Goal: Task Accomplishment & Management: Complete application form

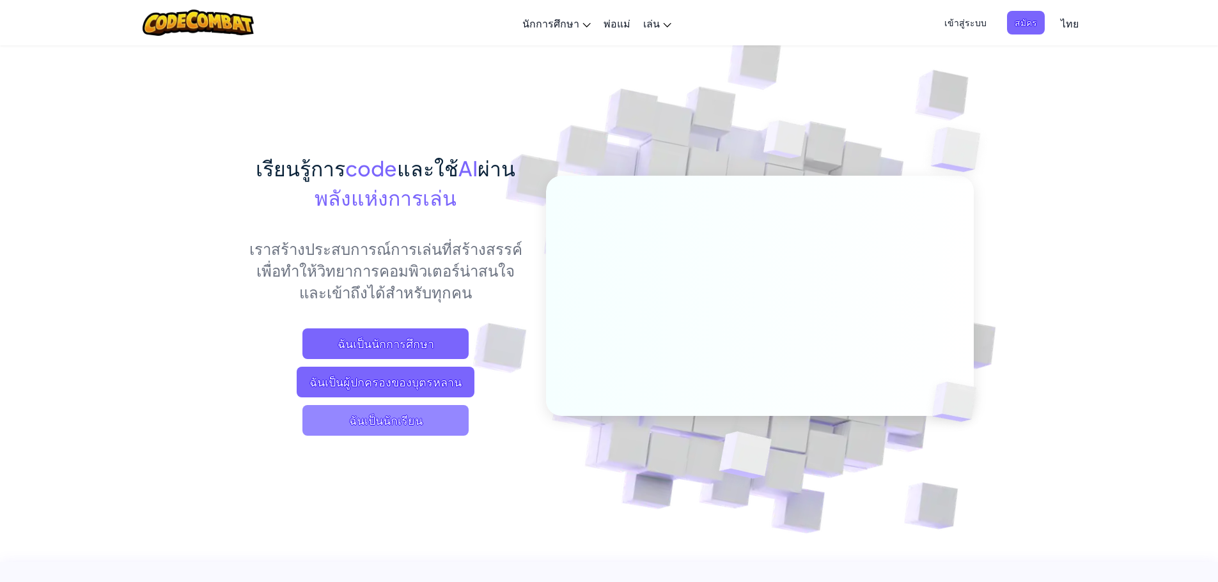
click at [373, 421] on span "ฉันเป็นนักเรียน" at bounding box center [385, 420] width 166 height 31
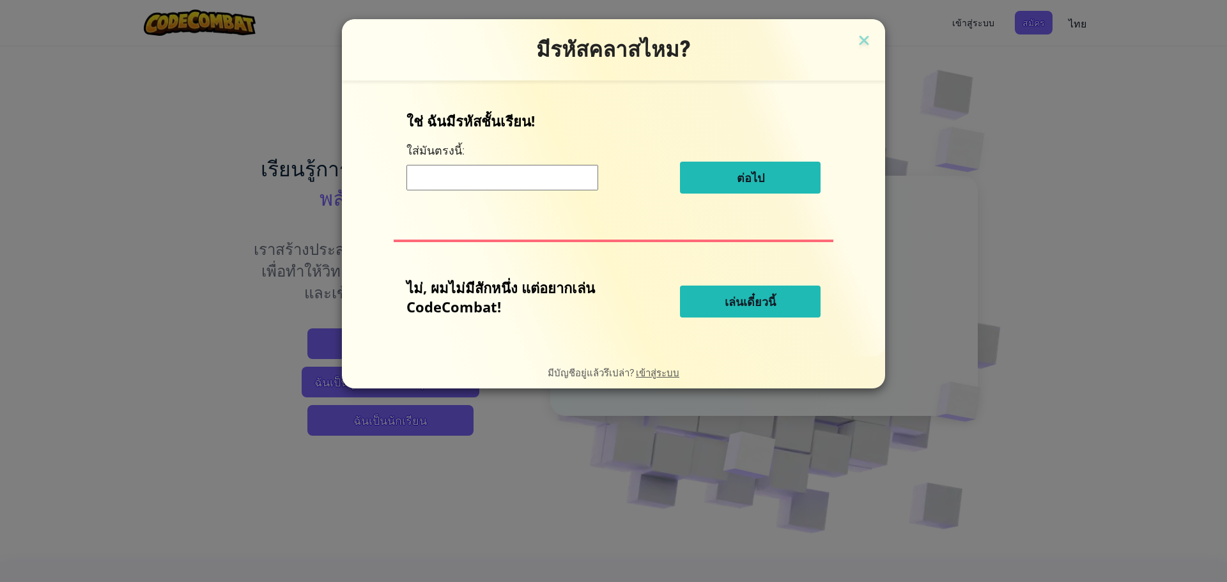
click at [520, 183] on input at bounding box center [503, 178] width 192 height 26
type input "drawsleepwater"
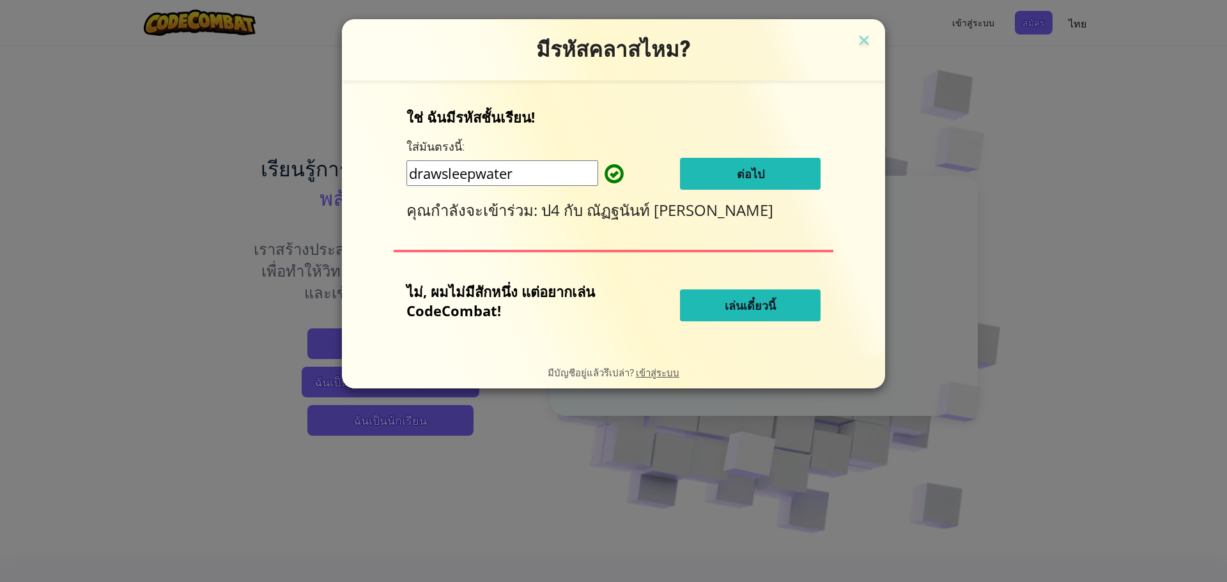
click at [743, 173] on span "ต่อไป" at bounding box center [750, 173] width 27 height 15
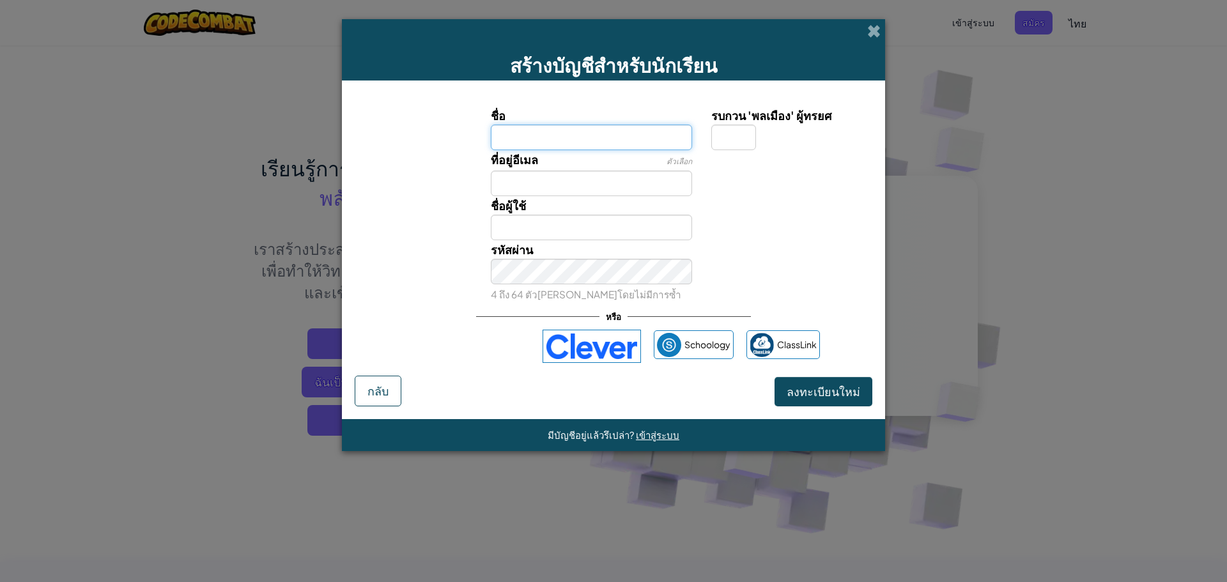
click at [614, 131] on input "ชื่อ" at bounding box center [592, 138] width 202 height 26
type input "[PERSON_NAME]"
click at [735, 143] on input "รบกวน 'พลเมือง' ผู้ทรยศ" at bounding box center [733, 138] width 45 height 26
type input "พ"
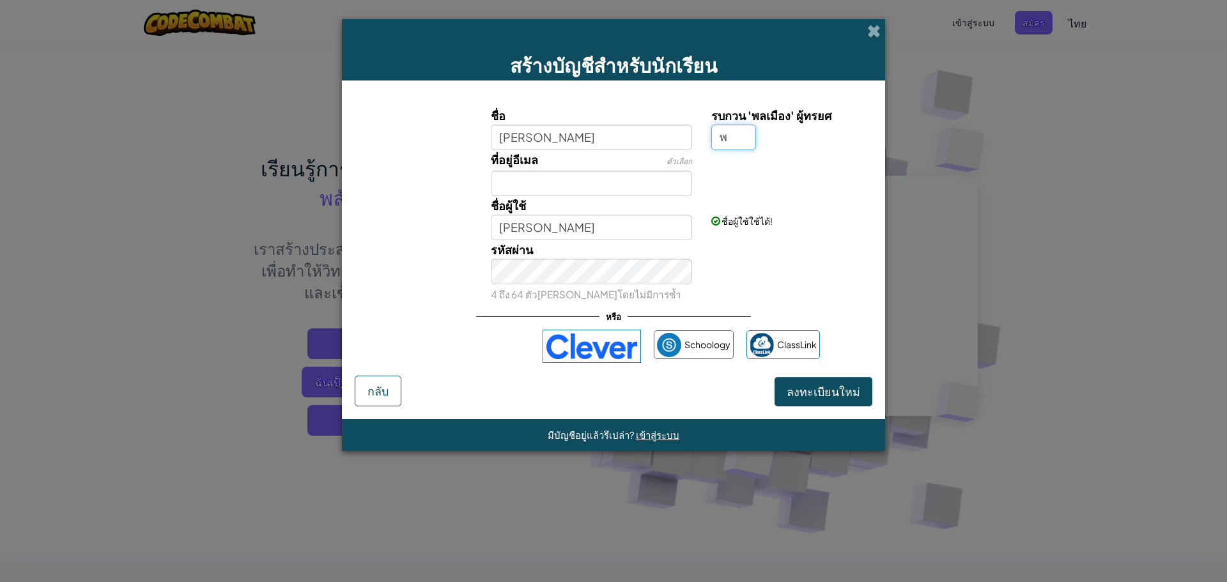
type input "[PERSON_NAME]พ"
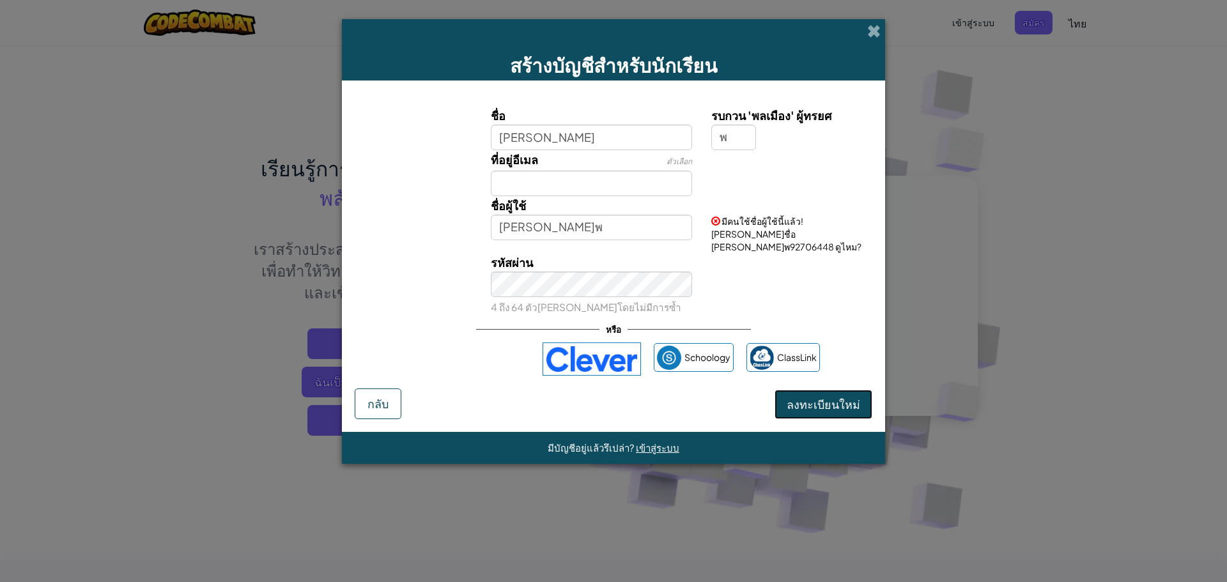
click at [801, 397] on span "ลงทะเบียนใหม่" at bounding box center [824, 404] width 74 height 15
drag, startPoint x: 757, startPoint y: 229, endPoint x: 757, endPoint y: 240, distance: 10.2
click at [757, 240] on div "มีคนใช้ชื่อผู้ใช้นี้แล้ว! [PERSON_NAME]ชื่อ [PERSON_NAME]พ92706448 ดูไหม?" at bounding box center [790, 224] width 177 height 57
click at [757, 238] on span "มีคนใช้ชื่อผู้ใช้นี้แล้ว! [PERSON_NAME]ชื่อ [PERSON_NAME]พ92706448 ดูไหม?" at bounding box center [786, 233] width 150 height 37
click at [784, 235] on span "มีคนใช้ชื่อผู้ใช้นี้แล้ว! [PERSON_NAME]ชื่อ [PERSON_NAME]พ92706448 ดูไหม?" at bounding box center [786, 233] width 150 height 37
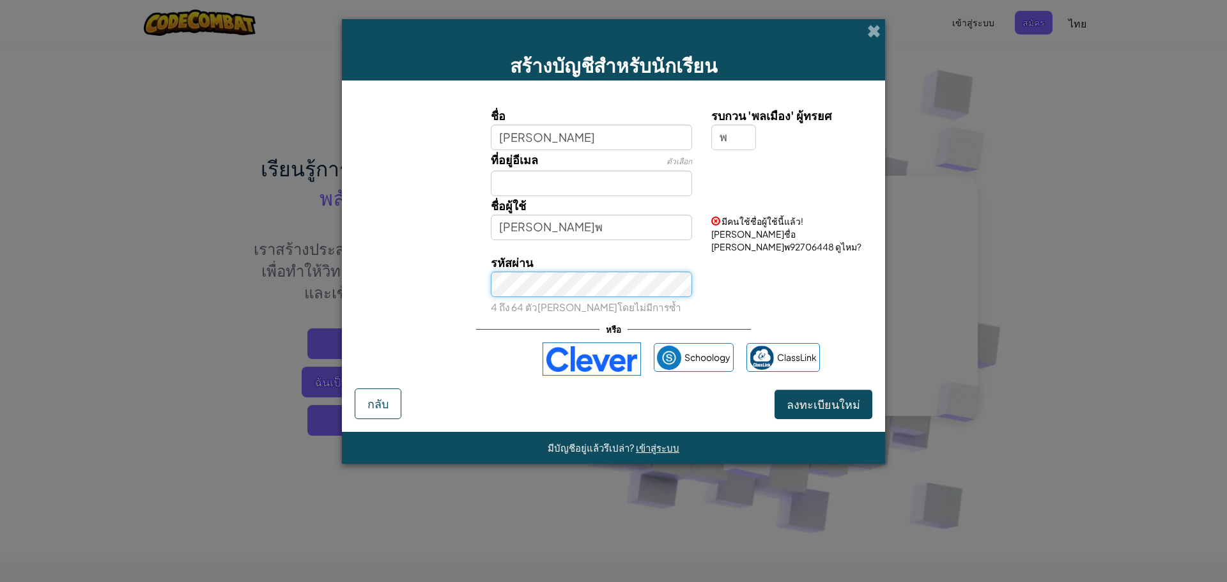
click at [566, 284] on div "รหัสผ่าน 4 ถึง 64 ตัว[PERSON_NAME]โดยไม่มีการซ้ำ" at bounding box center [591, 284] width 221 height 63
click at [819, 394] on button "ลงทะเบียนใหม่" at bounding box center [824, 404] width 98 height 29
click at [819, 393] on button "ลงทะเบียนใหม่" at bounding box center [824, 404] width 98 height 29
click at [819, 390] on button "ลงทะเบียนใหม่" at bounding box center [824, 404] width 98 height 29
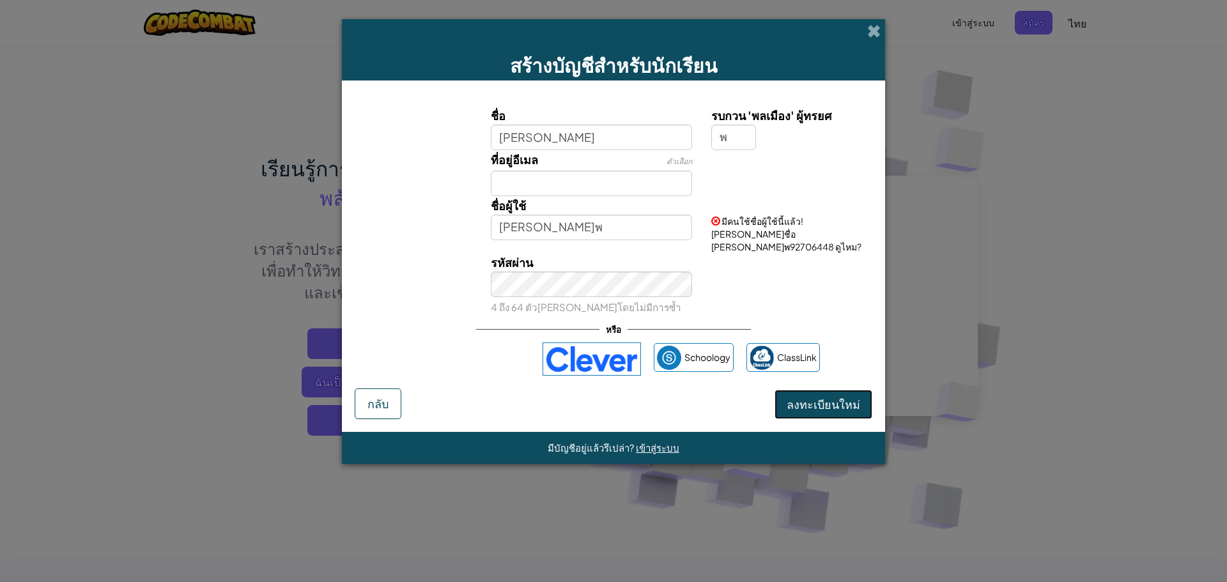
click at [809, 390] on button "ลงทะเบียนใหม่" at bounding box center [824, 404] width 98 height 29
click at [710, 216] on div "มีคนใช้ชื่อผู้ใช้นี้แล้ว! [PERSON_NAME]ชื่อ [PERSON_NAME]พ92706448 ดูไหม?" at bounding box center [790, 224] width 177 height 57
click at [871, 31] on span at bounding box center [873, 30] width 13 height 13
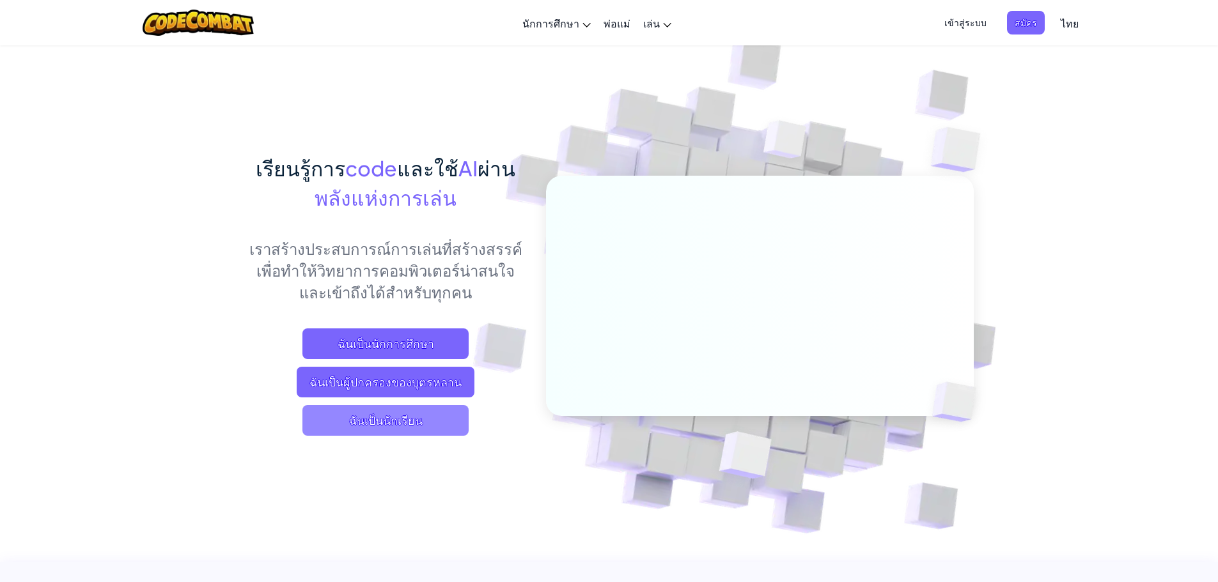
click at [359, 428] on span "ฉันเป็นนักเรียน" at bounding box center [385, 420] width 166 height 31
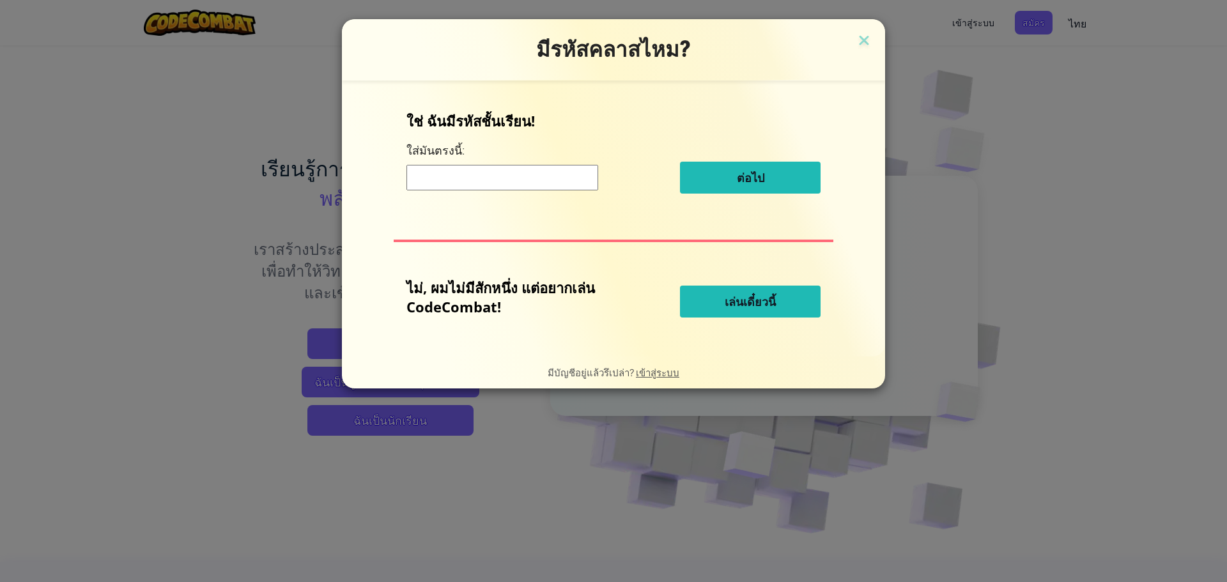
click at [485, 171] on input at bounding box center [503, 178] width 192 height 26
type input "drawsleepwater"
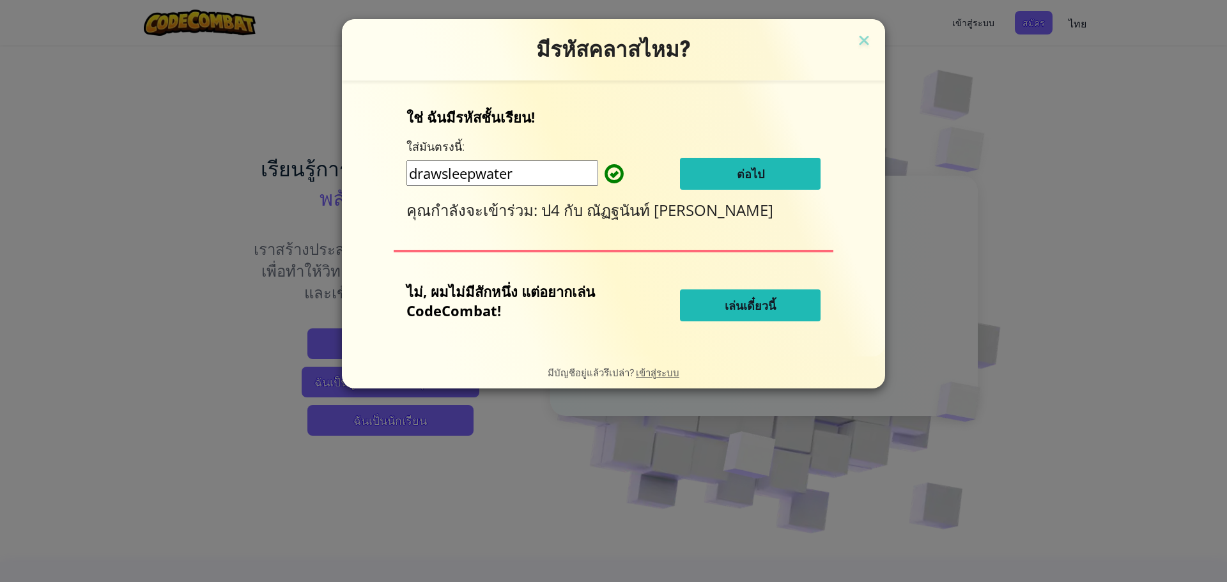
click at [720, 176] on button "ต่อไป" at bounding box center [750, 174] width 141 height 32
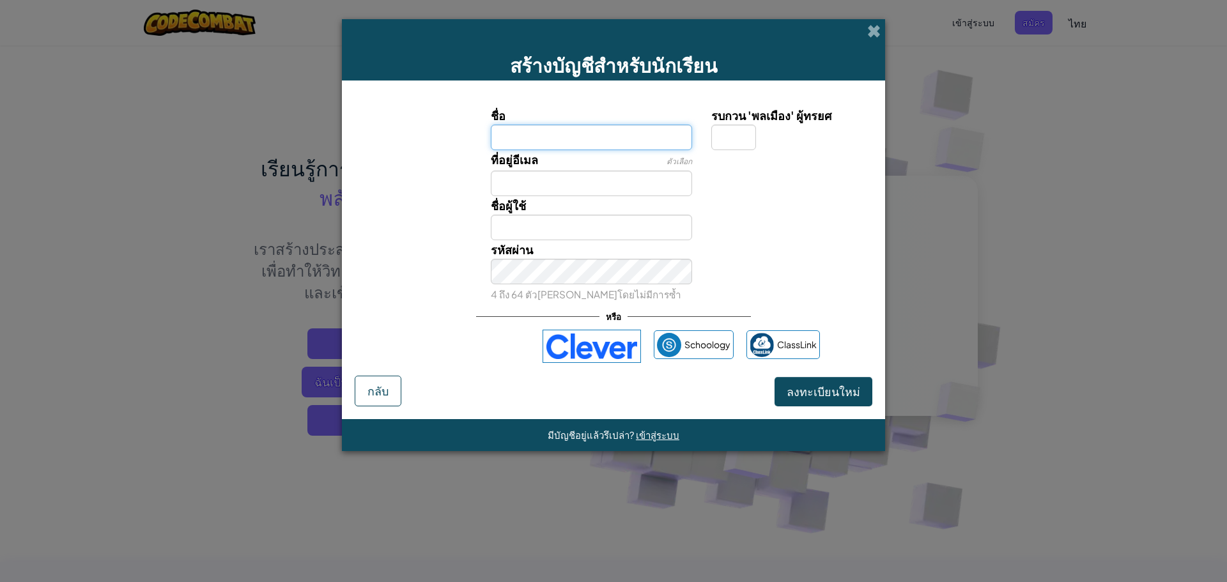
click at [542, 137] on input "ชื่อ" at bounding box center [592, 138] width 202 height 26
type input "ด"
type input "โบนัส"
drag, startPoint x: 505, startPoint y: 228, endPoint x: 511, endPoint y: 226, distance: 6.9
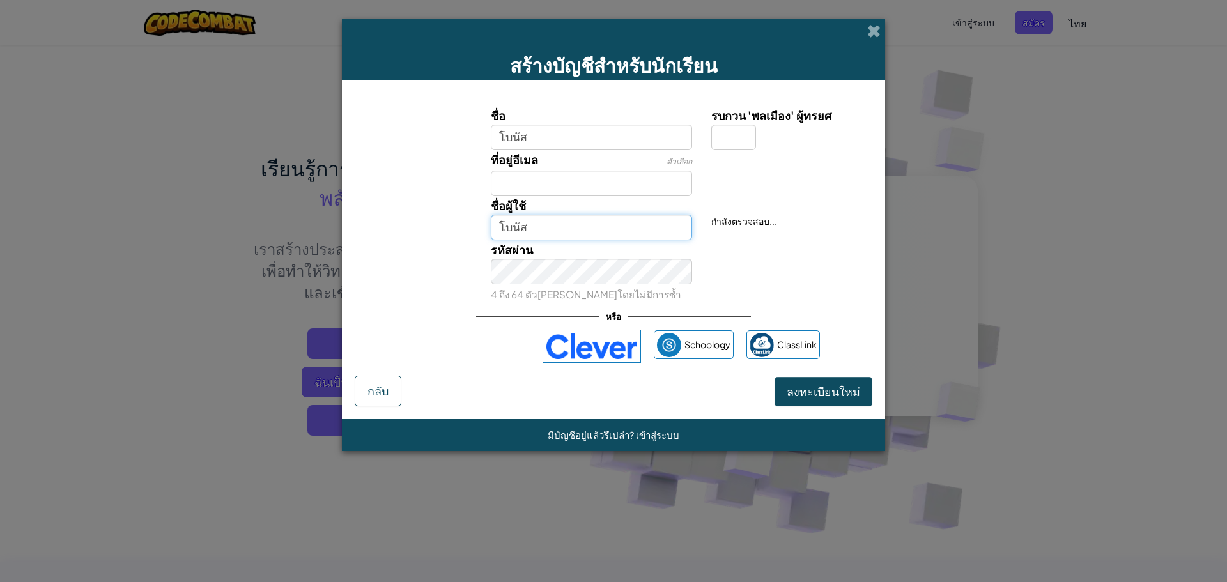
click at [511, 226] on input "โบนัส" at bounding box center [592, 228] width 202 height 26
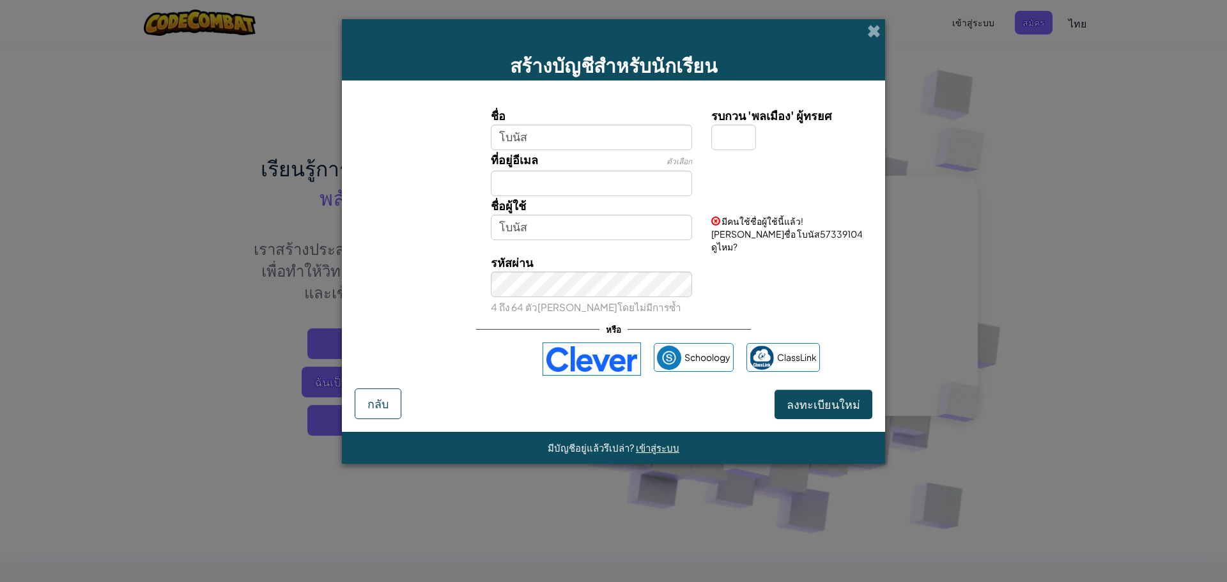
click at [611, 284] on div "รหัสผ่าน 4 ถึง 64 ตัว[PERSON_NAME]โดยไม่มีการซ้ำ" at bounding box center [591, 284] width 221 height 63
